Goal: Check status: Check status

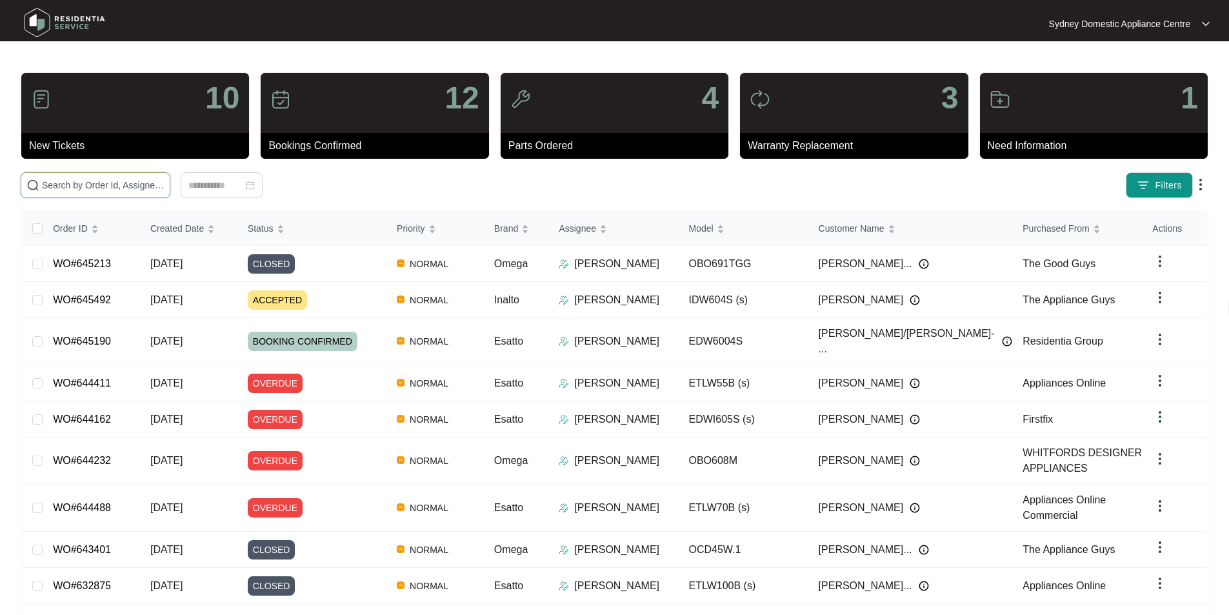
click at [159, 188] on input "text" at bounding box center [103, 185] width 123 height 14
paste input "645213"
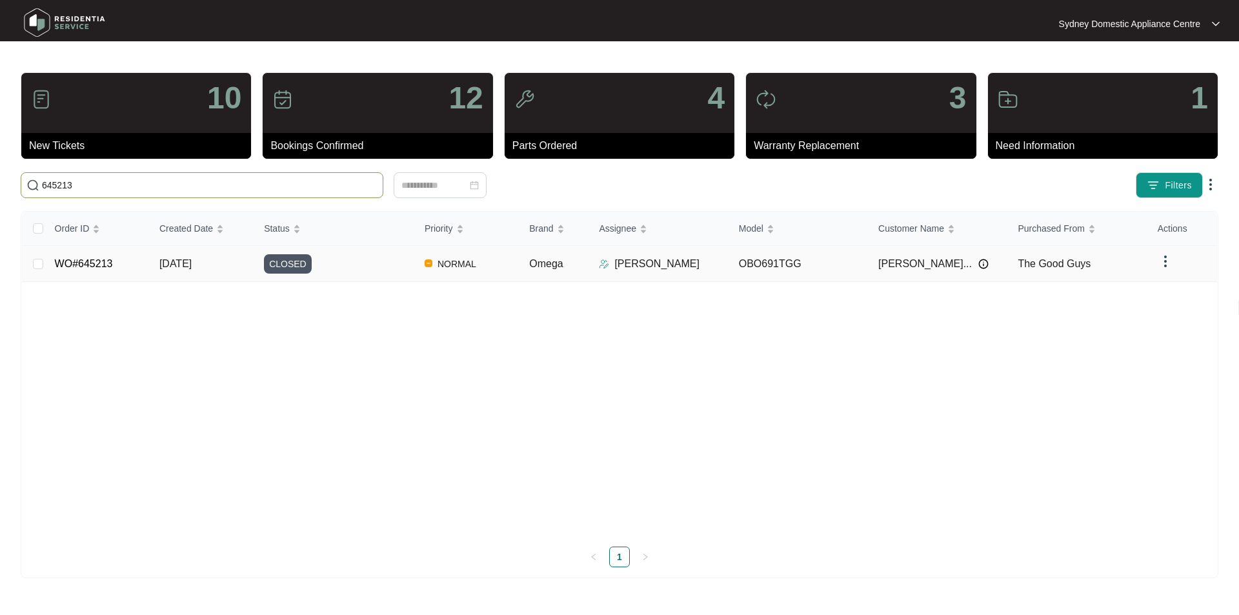
type input "645213"
click at [74, 263] on link "WO#645213" at bounding box center [84, 263] width 58 height 11
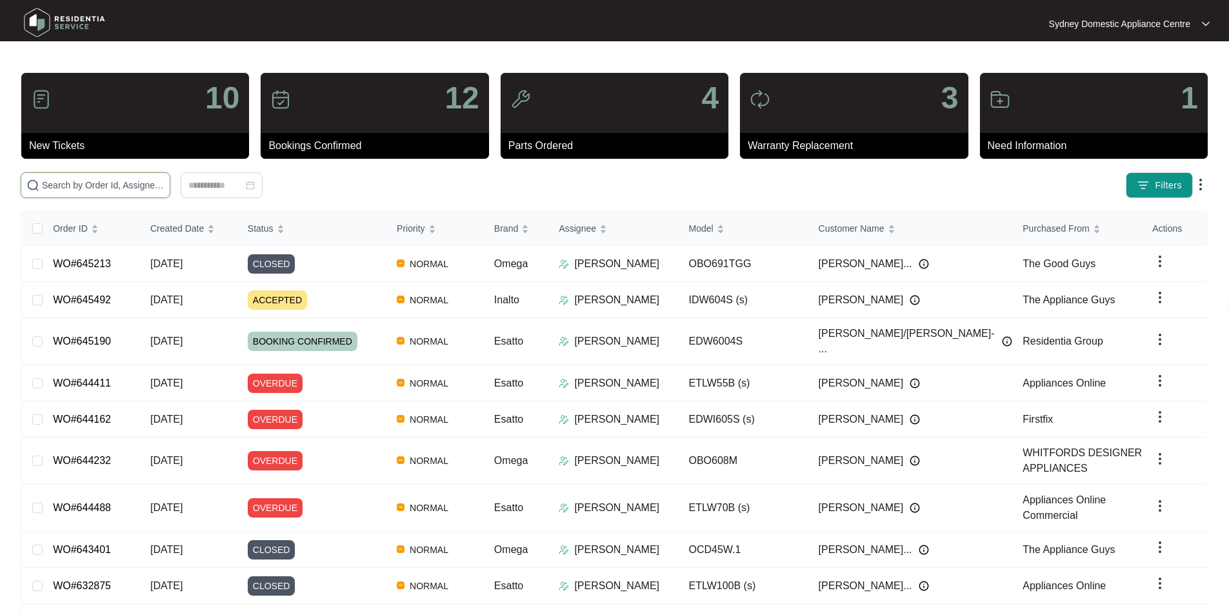
click at [165, 186] on input "text" at bounding box center [103, 185] width 123 height 14
